Goal: Check status: Check status

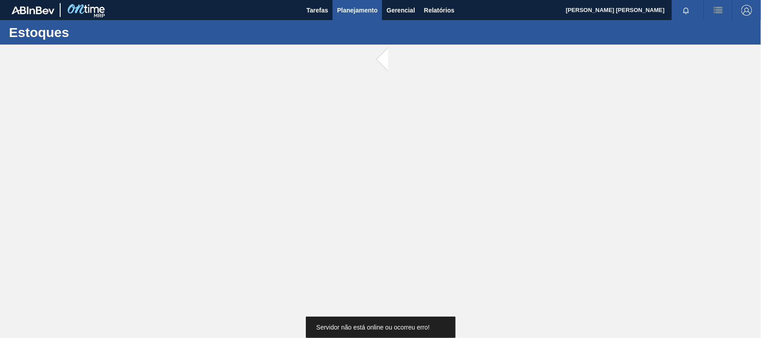
click at [359, 8] on span "Planejamento" at bounding box center [357, 10] width 41 height 11
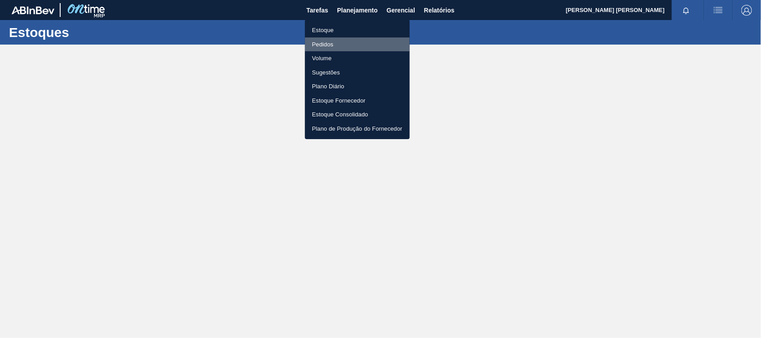
click at [317, 43] on li "Pedidos" at bounding box center [357, 44] width 105 height 14
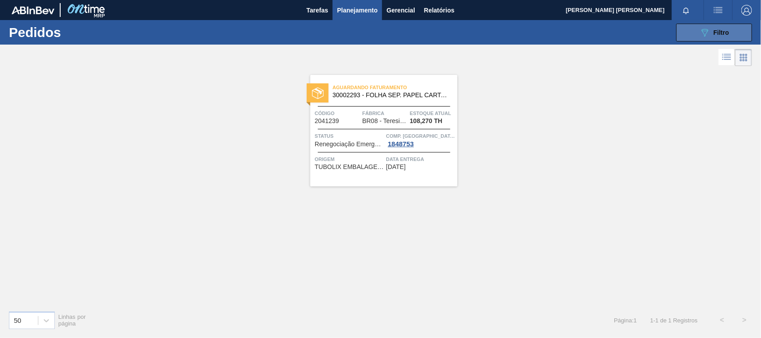
click at [718, 26] on button "089F7B8B-B2A5-4AFE-B5C0-19BA573D28AC Filtro" at bounding box center [714, 33] width 76 height 18
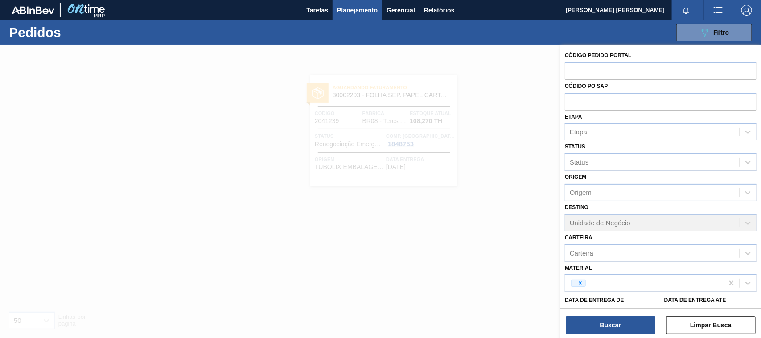
scroll to position [69, 0]
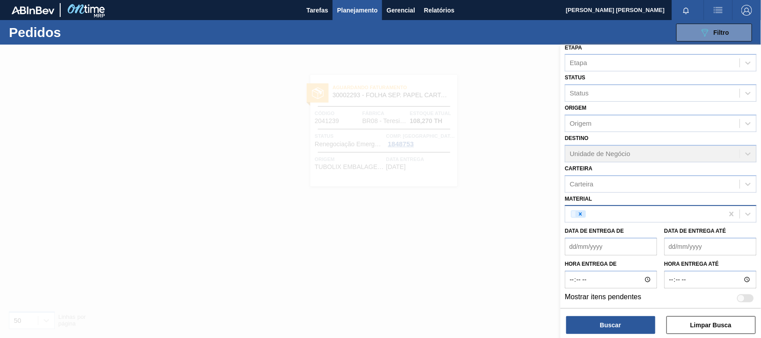
click at [584, 211] on div at bounding box center [580, 214] width 10 height 6
click at [589, 213] on div "Material" at bounding box center [581, 214] width 24 height 8
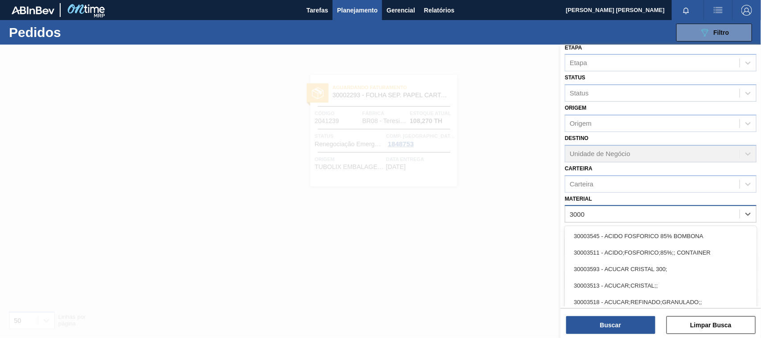
type input "3000"
type input "30003542"
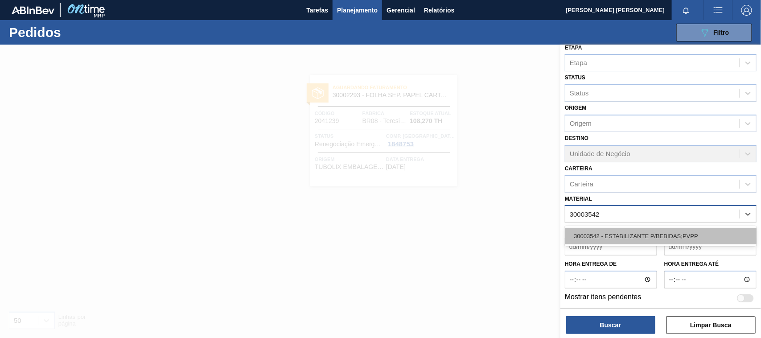
click at [653, 241] on div "30003542 - ESTABILIZANTE P/BEBIDAS;PVPP" at bounding box center [660, 236] width 192 height 16
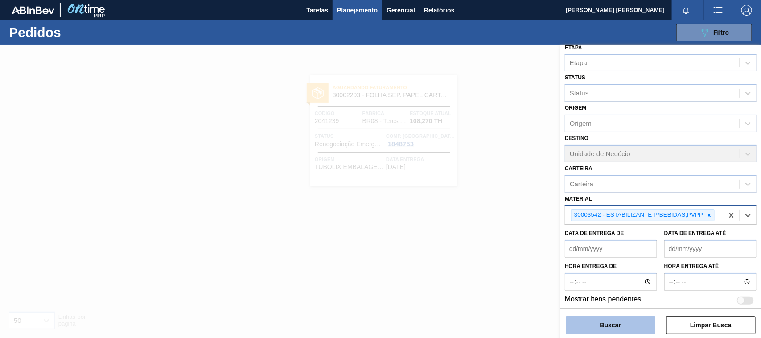
drag, startPoint x: 642, startPoint y: 336, endPoint x: 638, endPoint y: 332, distance: 6.3
click at [638, 332] on div "Código Pedido Portal Códido PO SAP Etapa Etapa Status Status Origem Origem Dest…" at bounding box center [660, 192] width 200 height 295
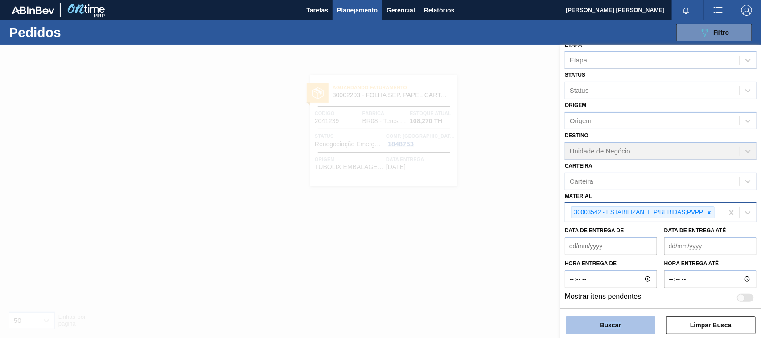
click at [638, 332] on button "Buscar" at bounding box center [610, 325] width 89 height 18
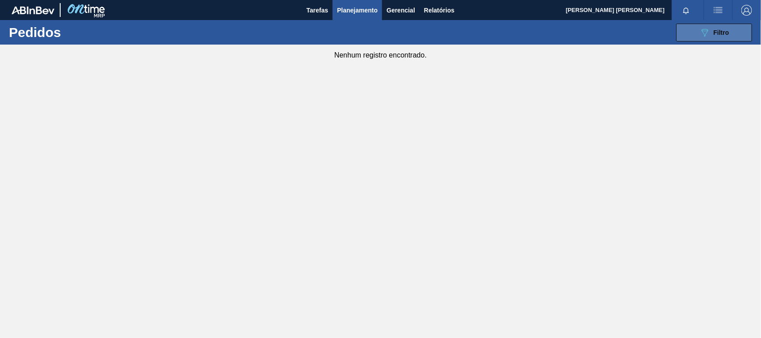
click at [692, 30] on button "089F7B8B-B2A5-4AFE-B5C0-19BA573D28AC Filtro" at bounding box center [714, 33] width 76 height 18
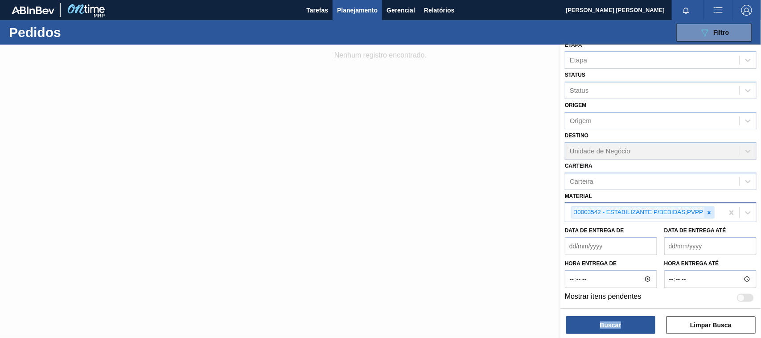
click at [707, 210] on icon at bounding box center [709, 212] width 6 height 6
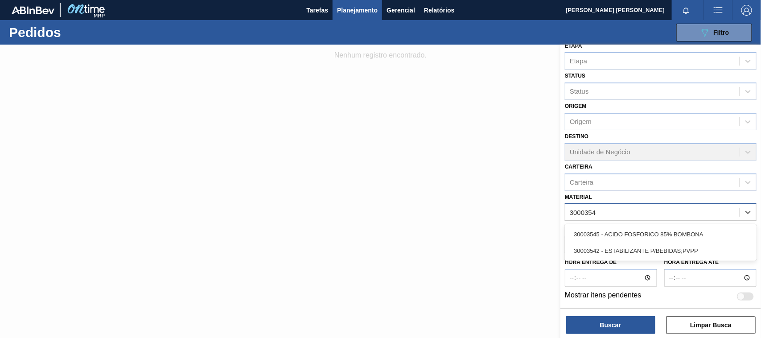
scroll to position [69, 0]
type input "30003542"
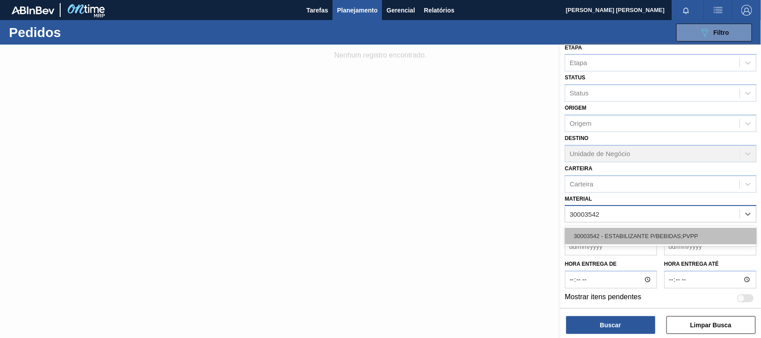
click at [607, 232] on div "30003542 - ESTABILIZANTE P/BEBIDAS;PVPP" at bounding box center [660, 236] width 192 height 16
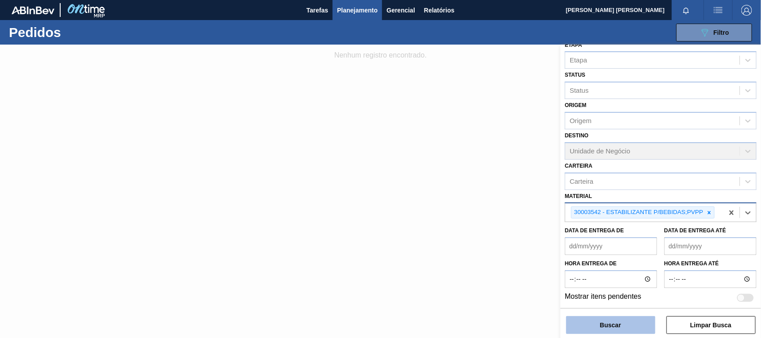
click at [622, 328] on button "Buscar" at bounding box center [610, 325] width 89 height 18
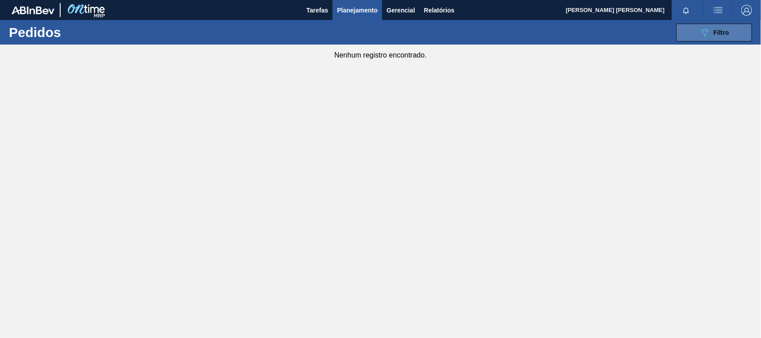
click at [732, 39] on button "089F7B8B-B2A5-4AFE-B5C0-19BA573D28AC Filtro" at bounding box center [714, 33] width 76 height 18
